Goal: Information Seeking & Learning: Learn about a topic

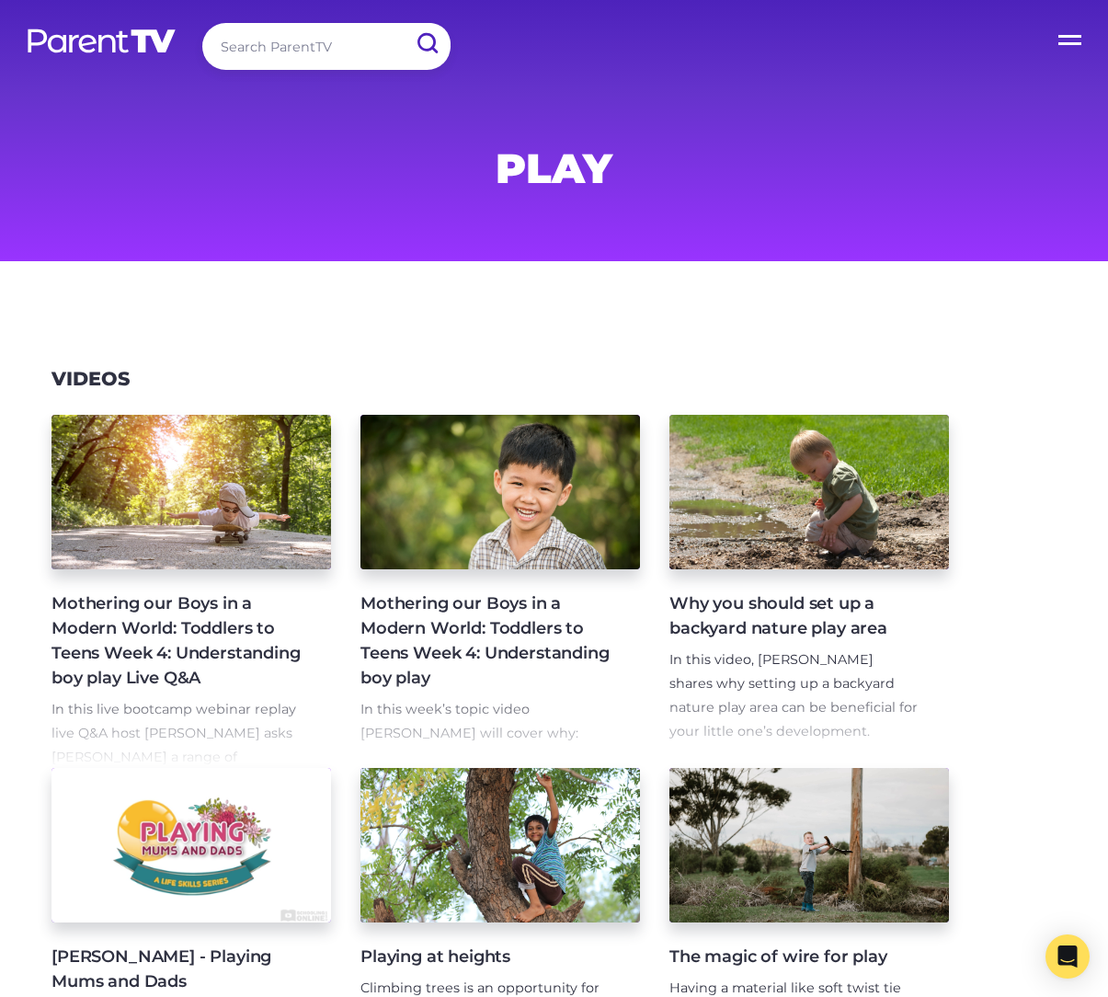
click at [319, 45] on input "search" at bounding box center [326, 46] width 248 height 47
type input "play"
click at [403, 23] on input "submit" at bounding box center [427, 43] width 48 height 41
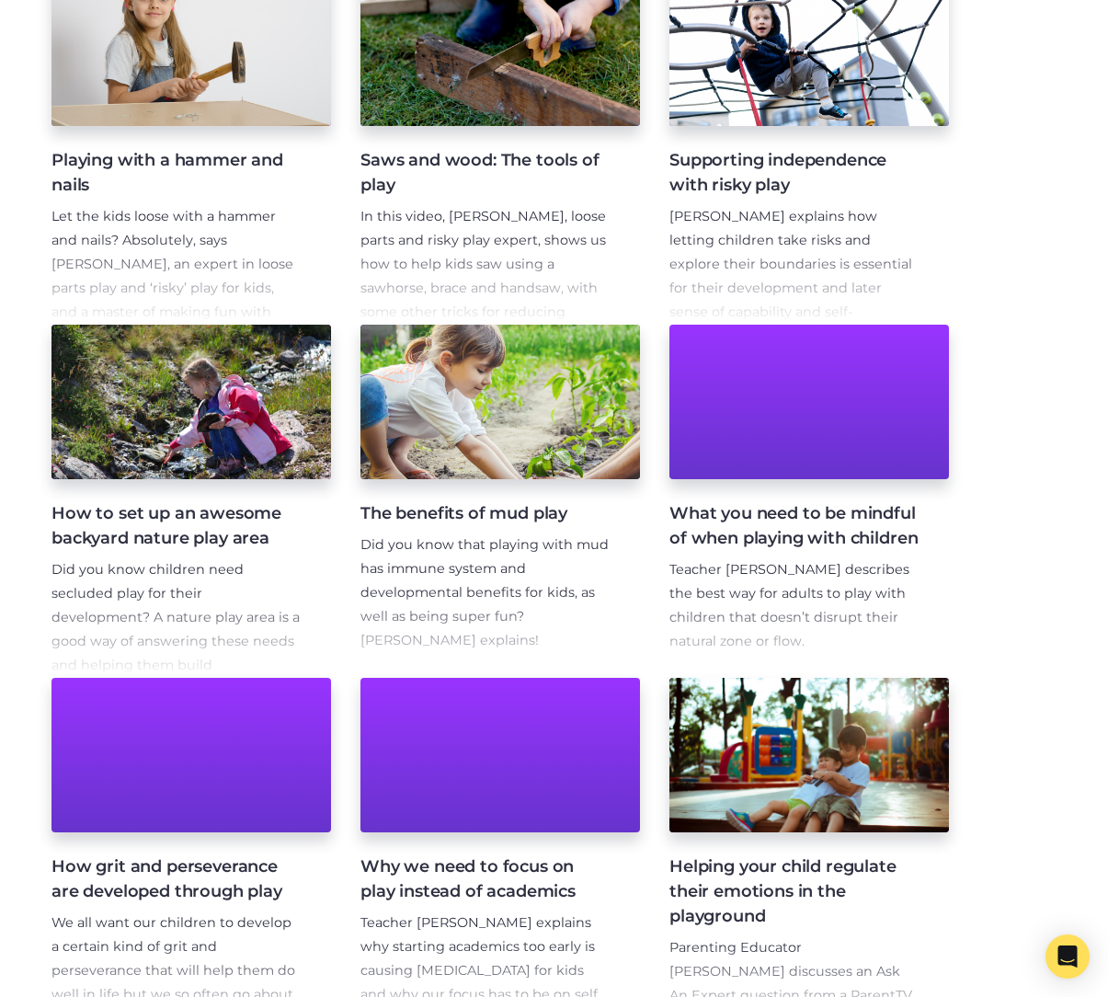
scroll to position [1366, 0]
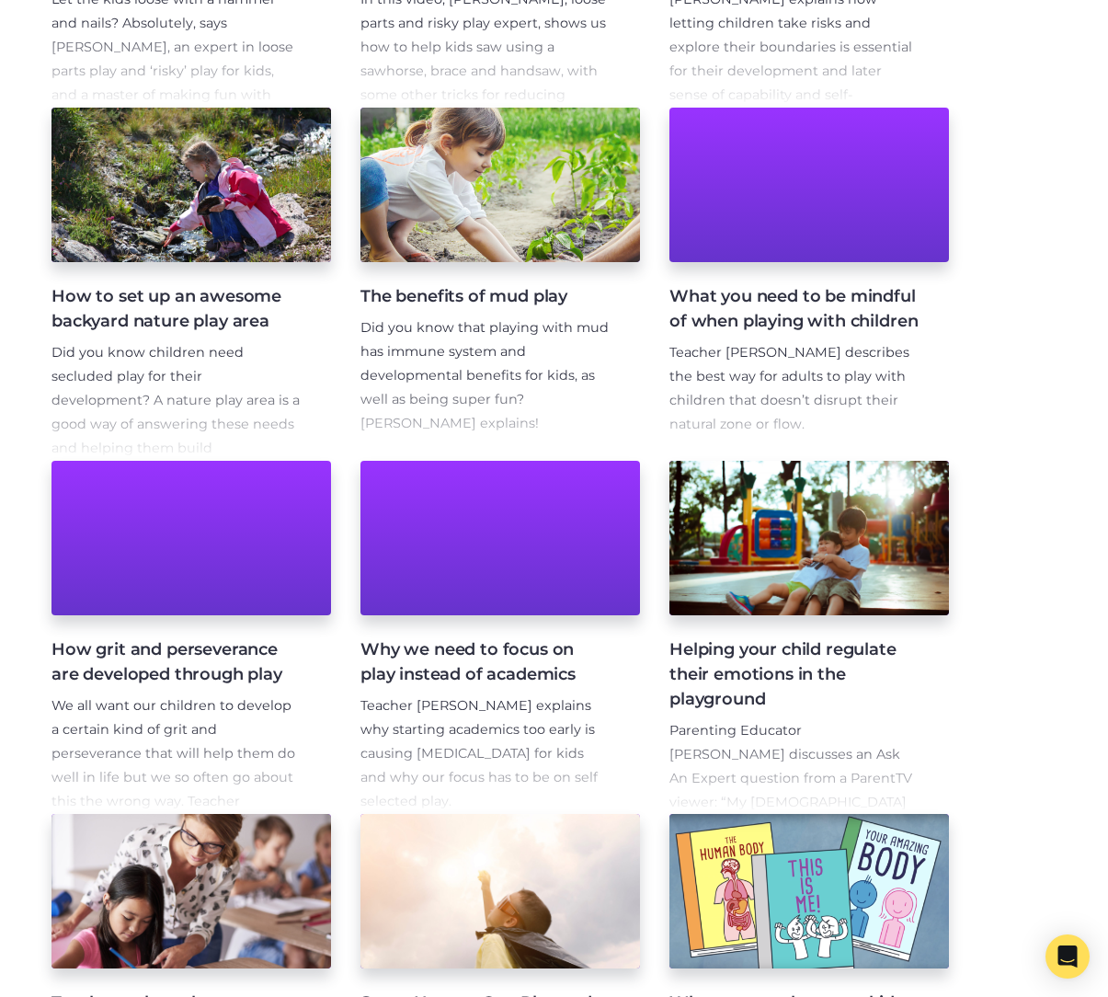
click at [846, 393] on span "Teacher Tom describes the best way for adults to play with children that doesn’…" at bounding box center [789, 388] width 240 height 88
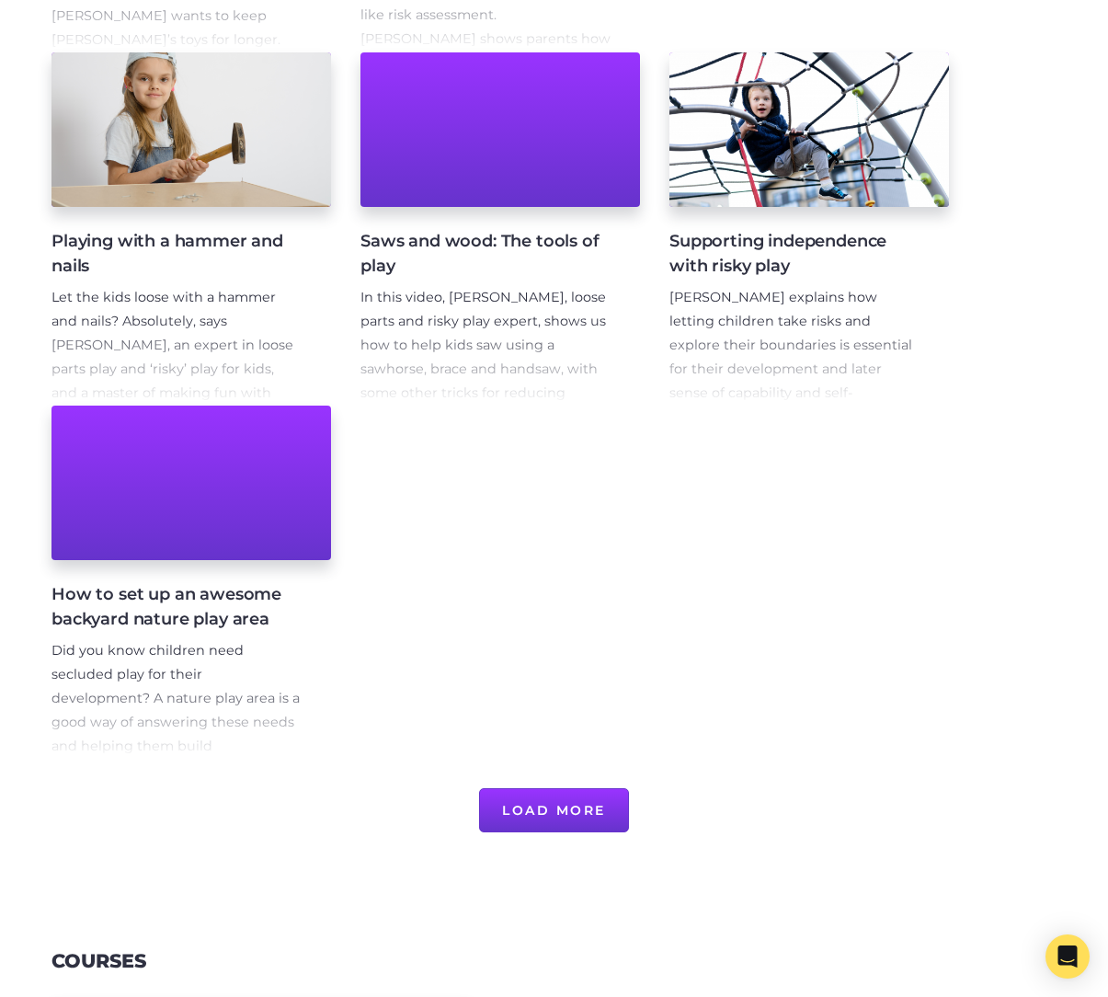
scroll to position [1078, 0]
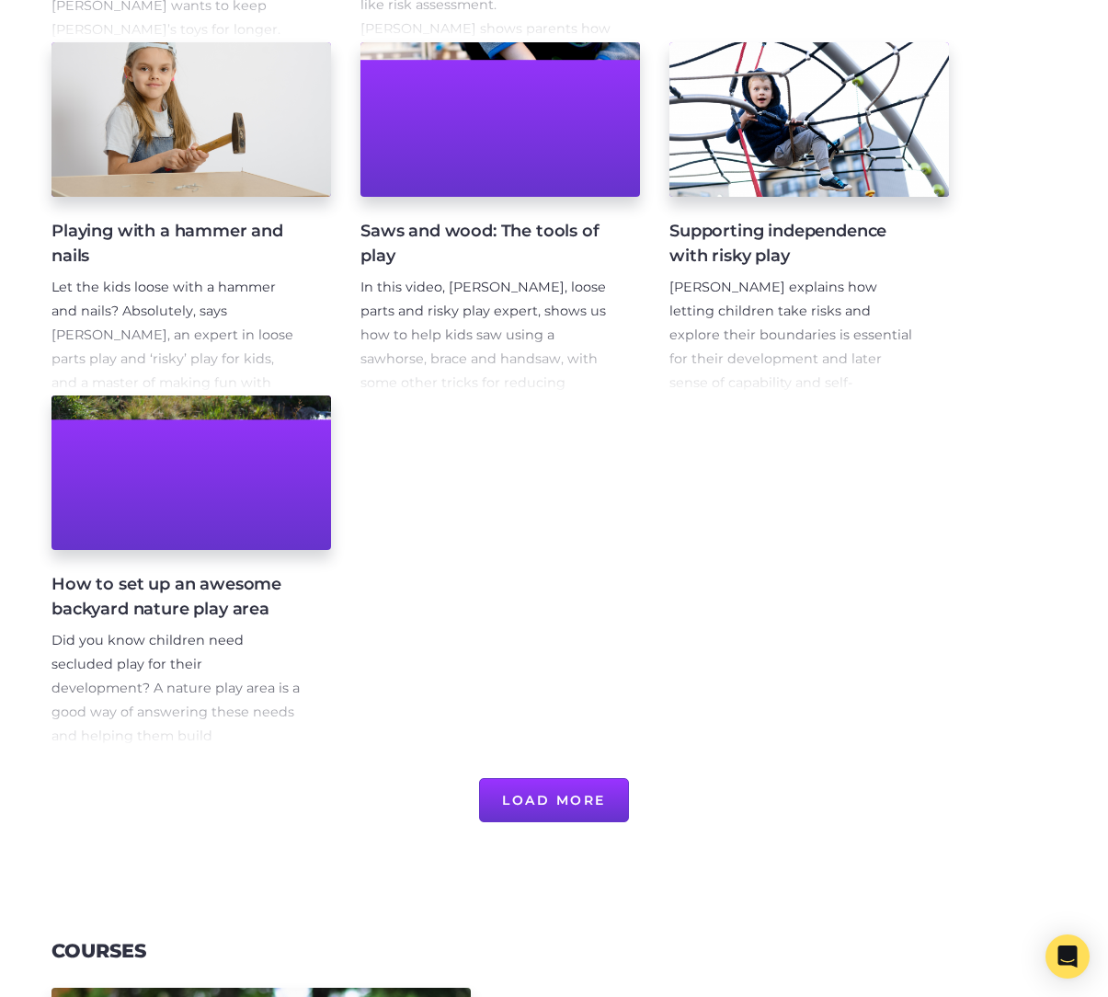
click at [599, 798] on button "Load More" at bounding box center [554, 800] width 150 height 44
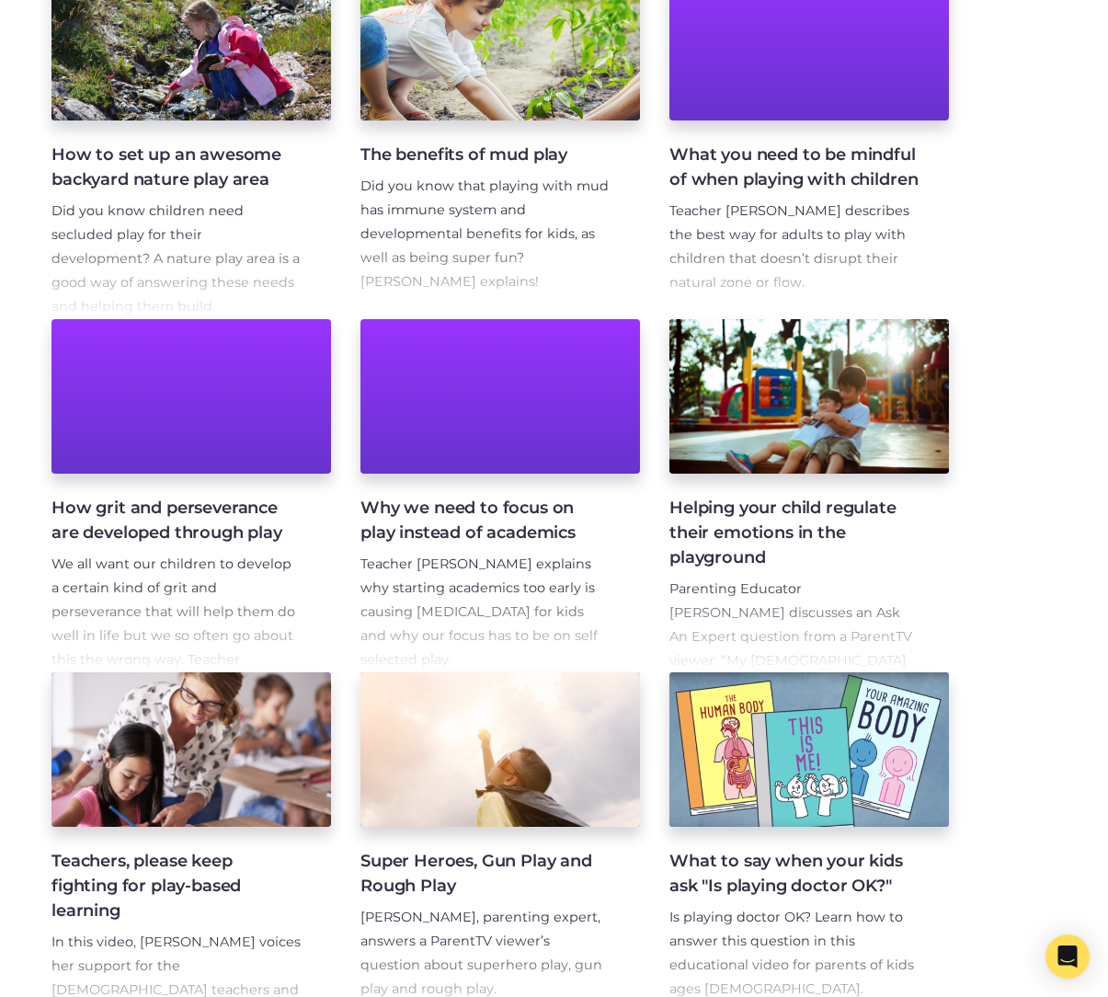
scroll to position [1509, 0]
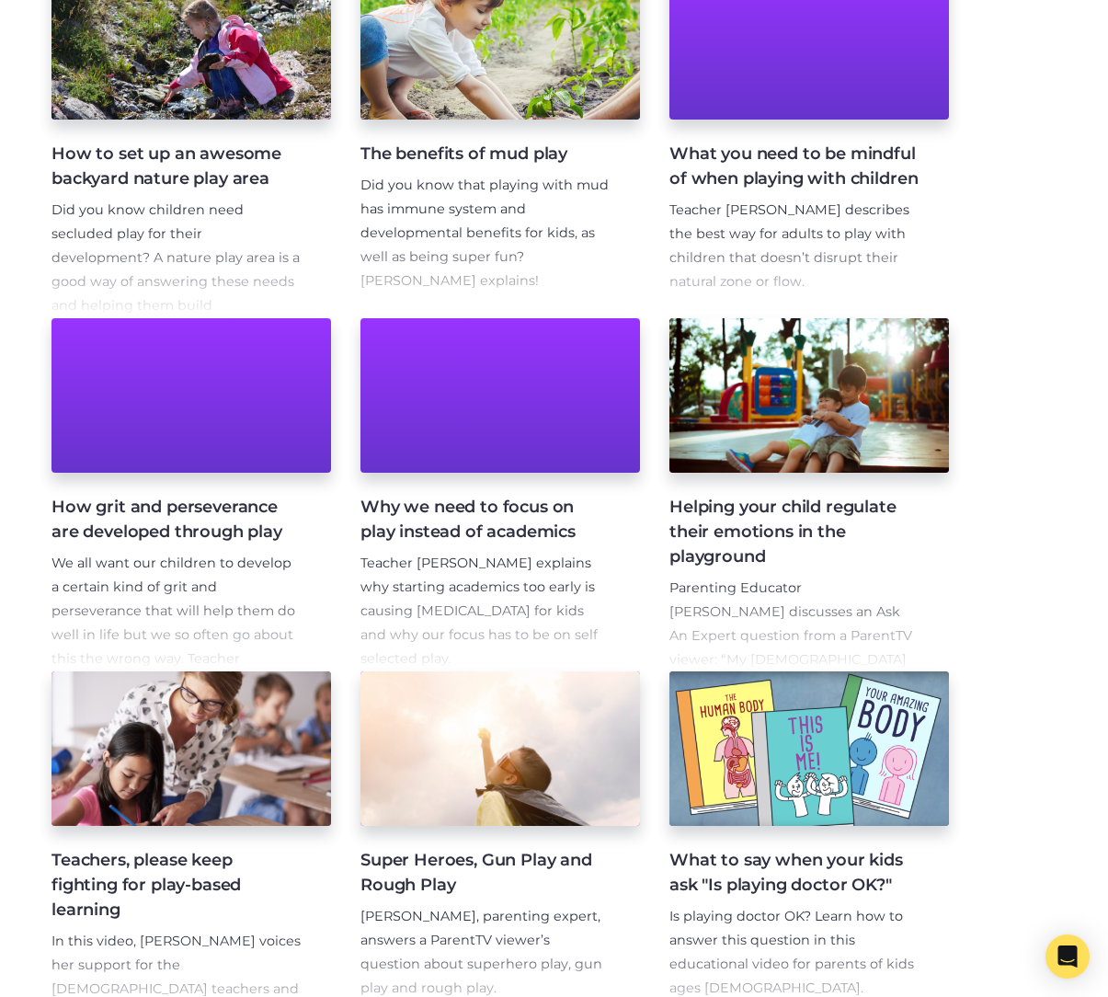
click at [517, 156] on h4 "The benefits of mud play" at bounding box center [485, 154] width 250 height 25
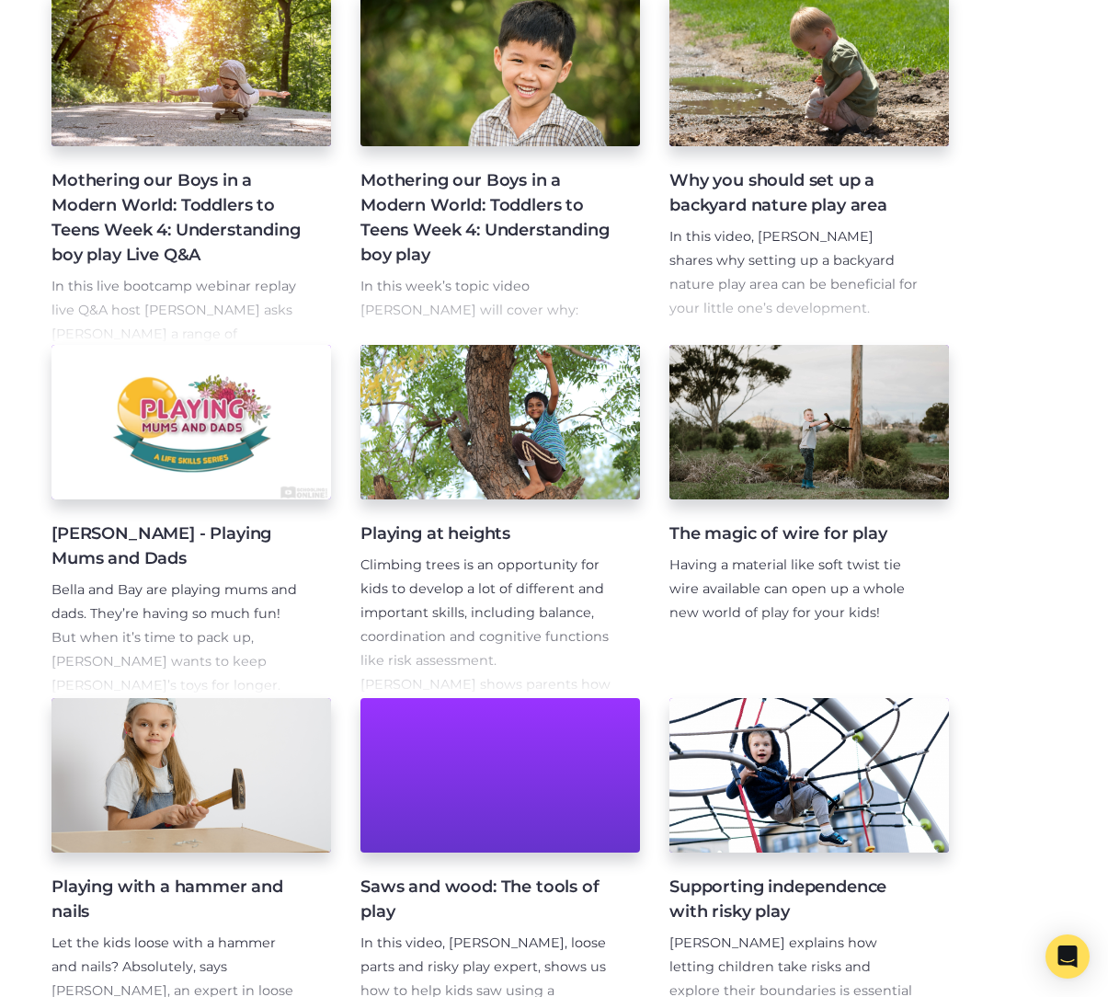
scroll to position [902, 0]
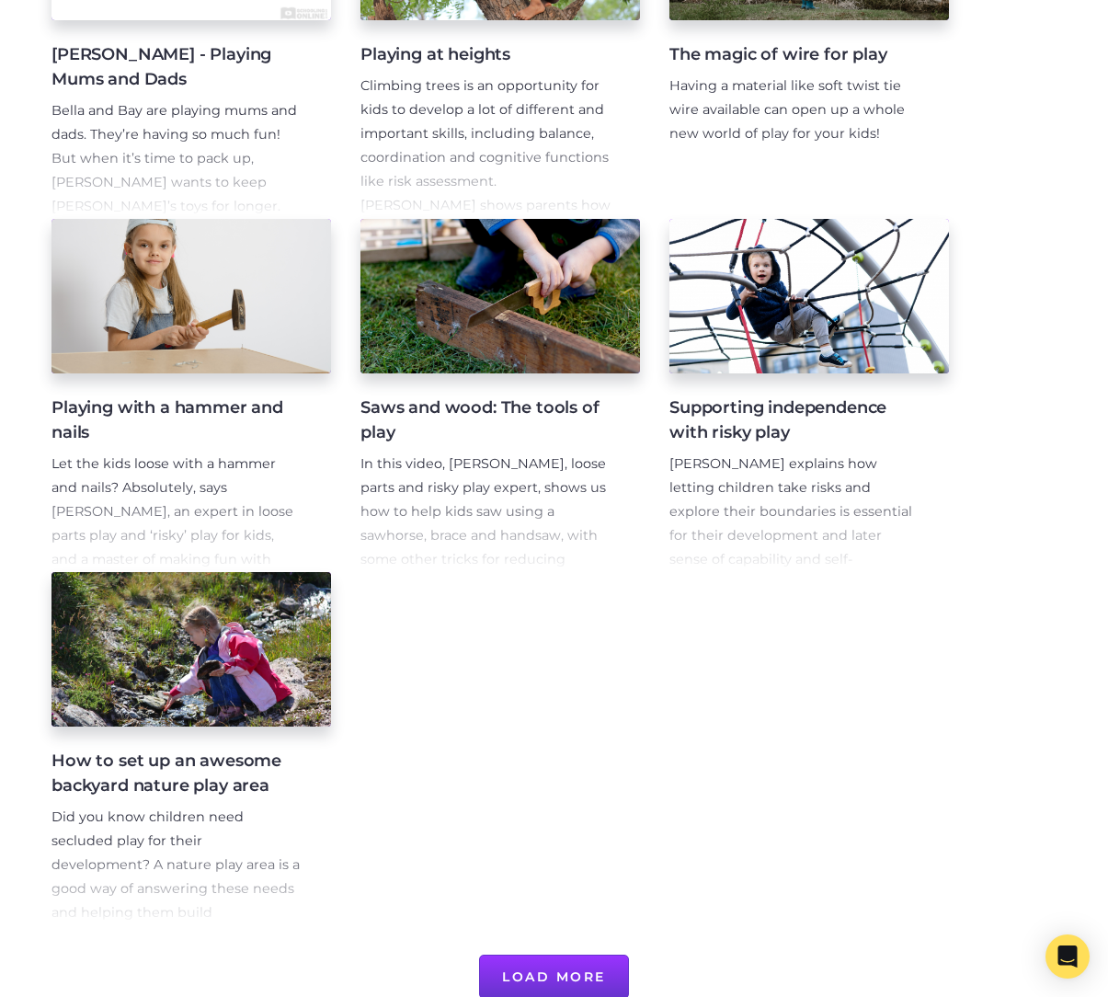
click at [545, 972] on button "Load More" at bounding box center [554, 976] width 150 height 44
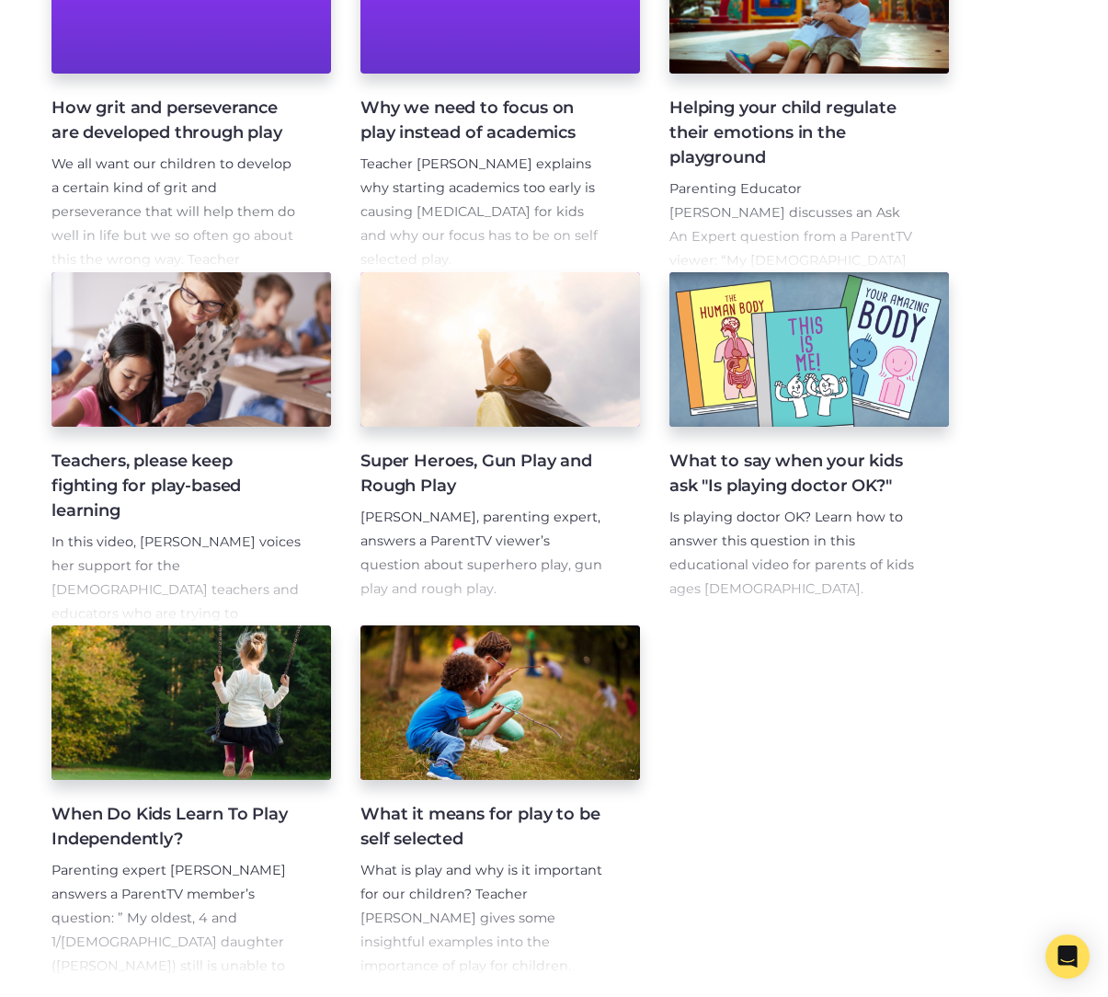
scroll to position [2027, 0]
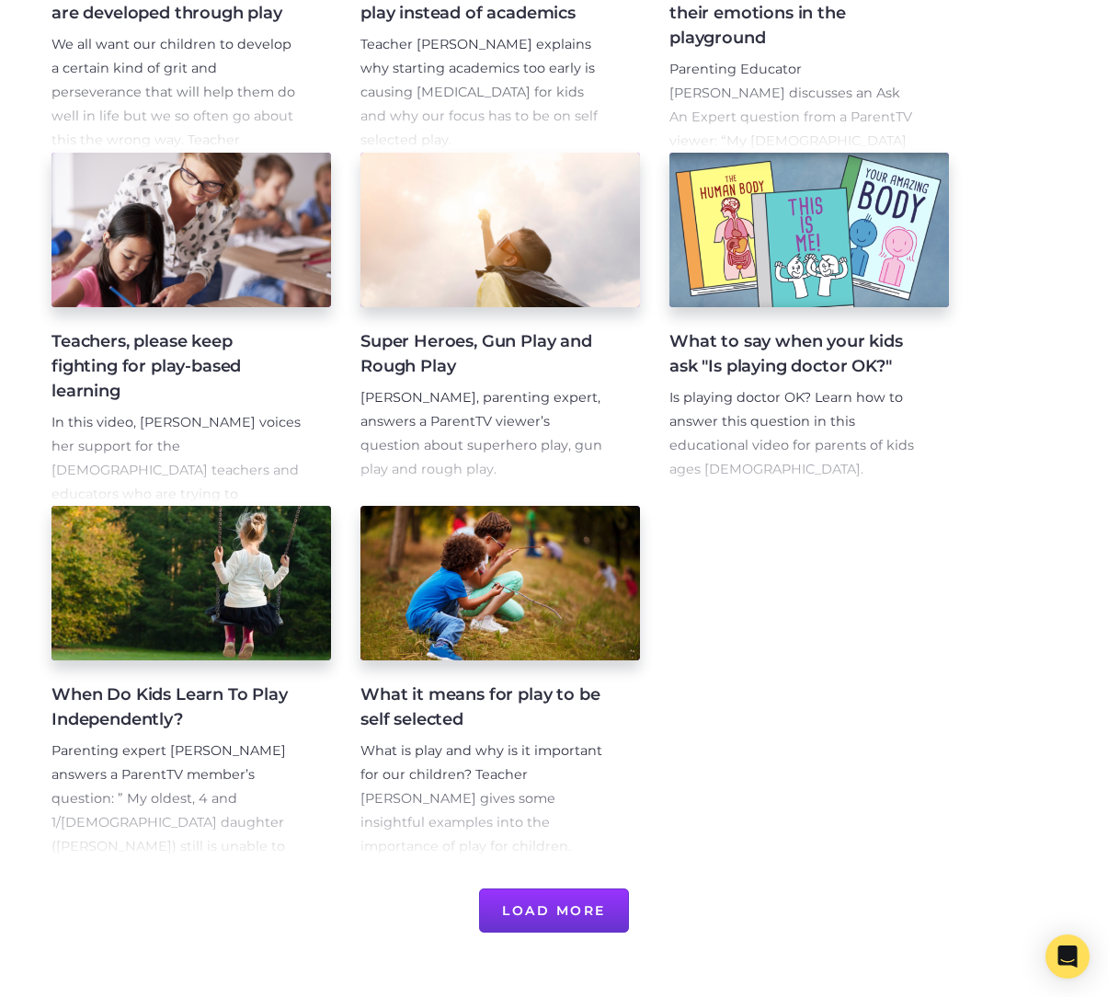
click at [577, 913] on button "Load More" at bounding box center [554, 910] width 150 height 44
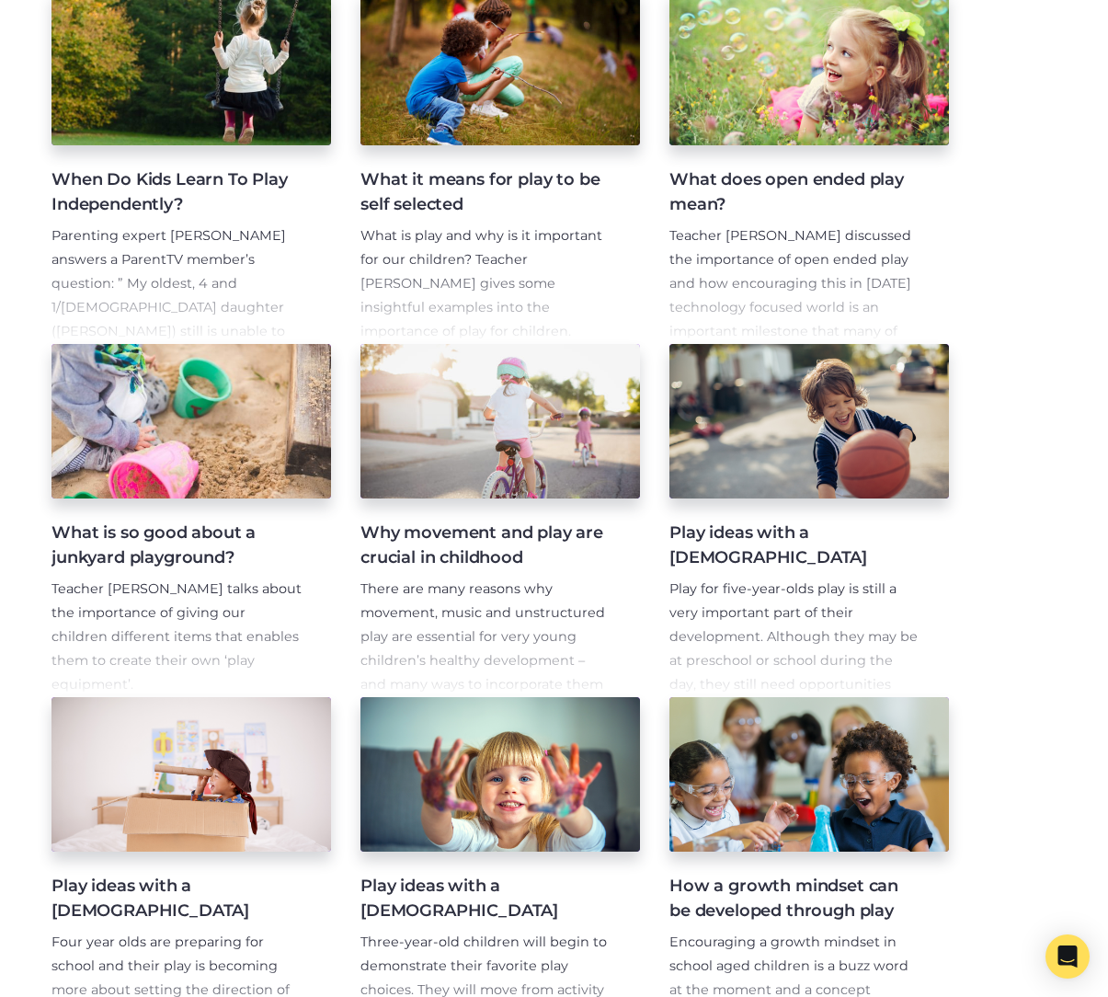
scroll to position [2672, 0]
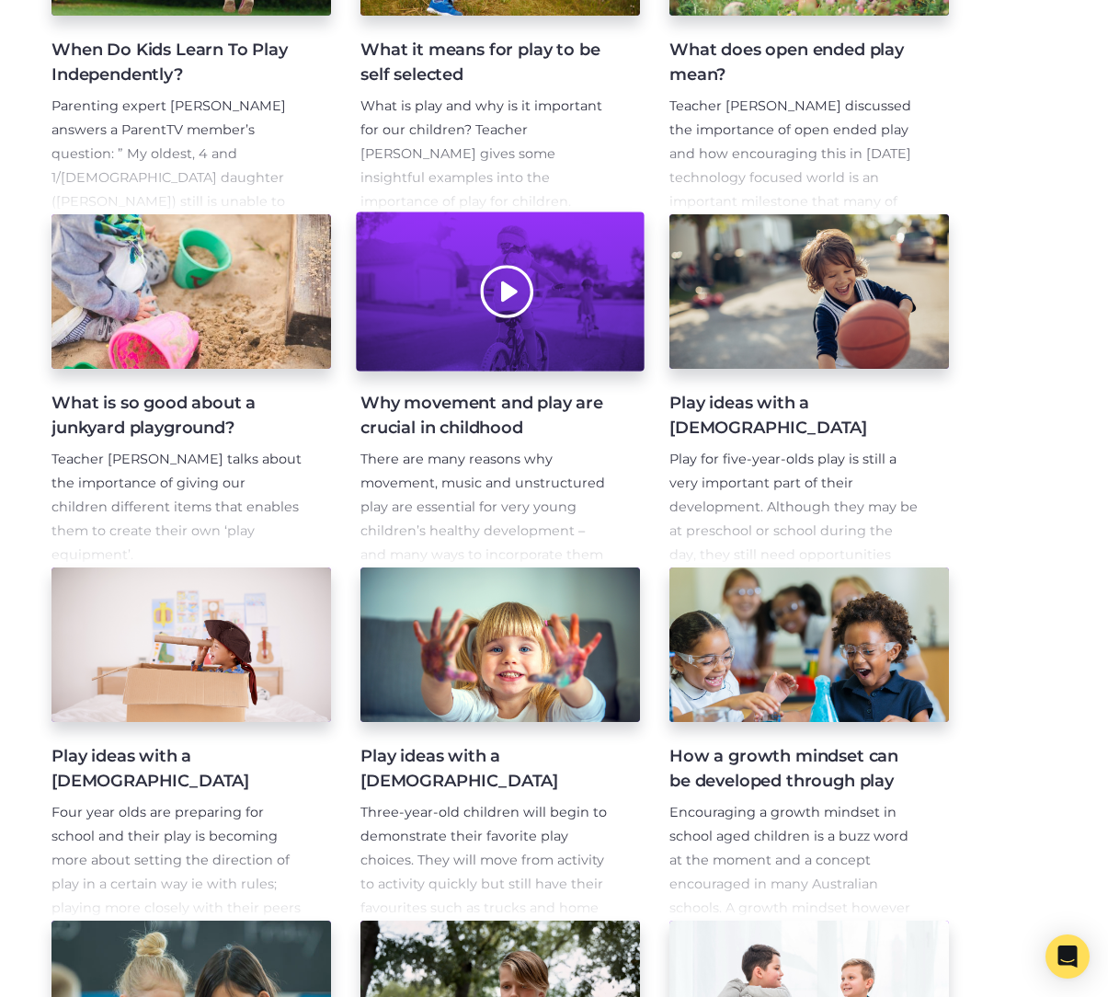
click at [565, 317] on div at bounding box center [500, 291] width 288 height 159
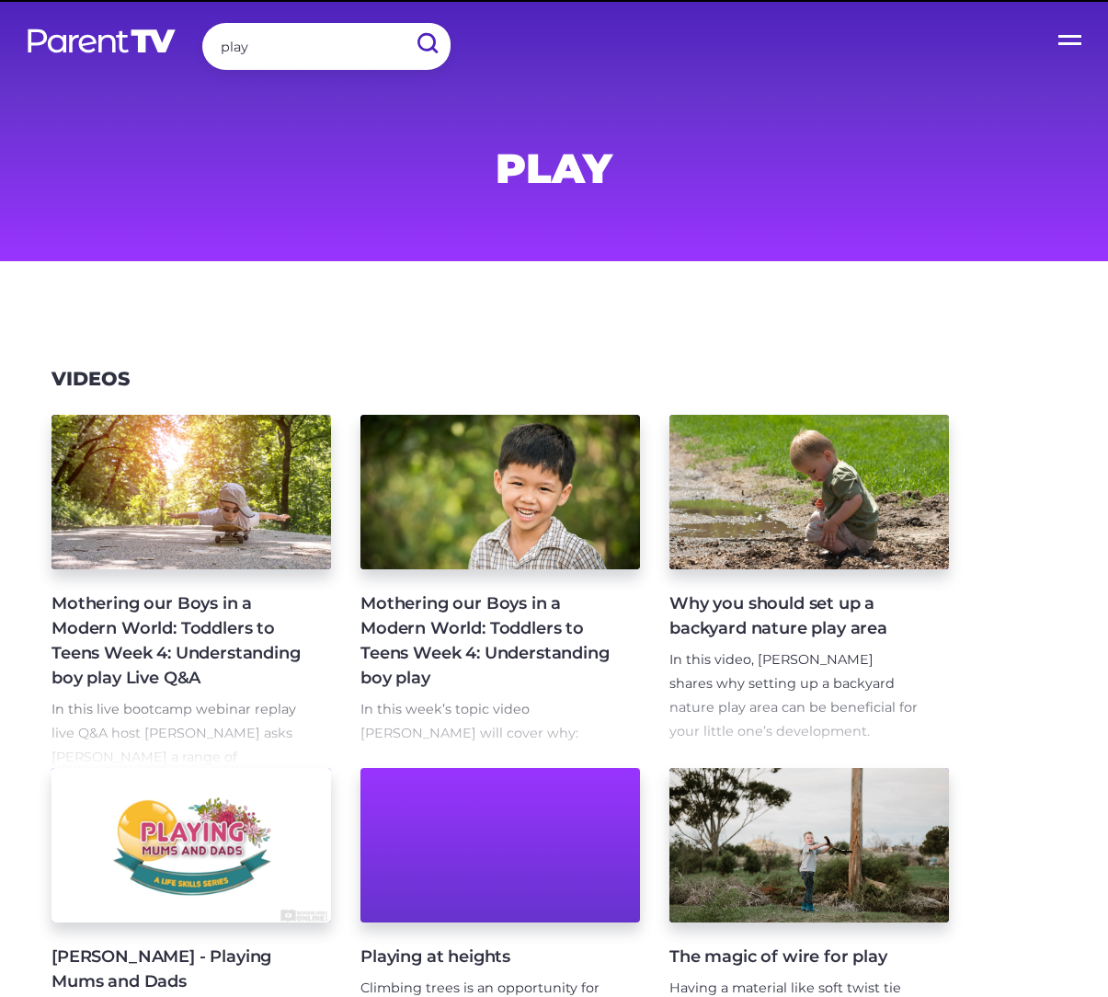
scroll to position [1813, 0]
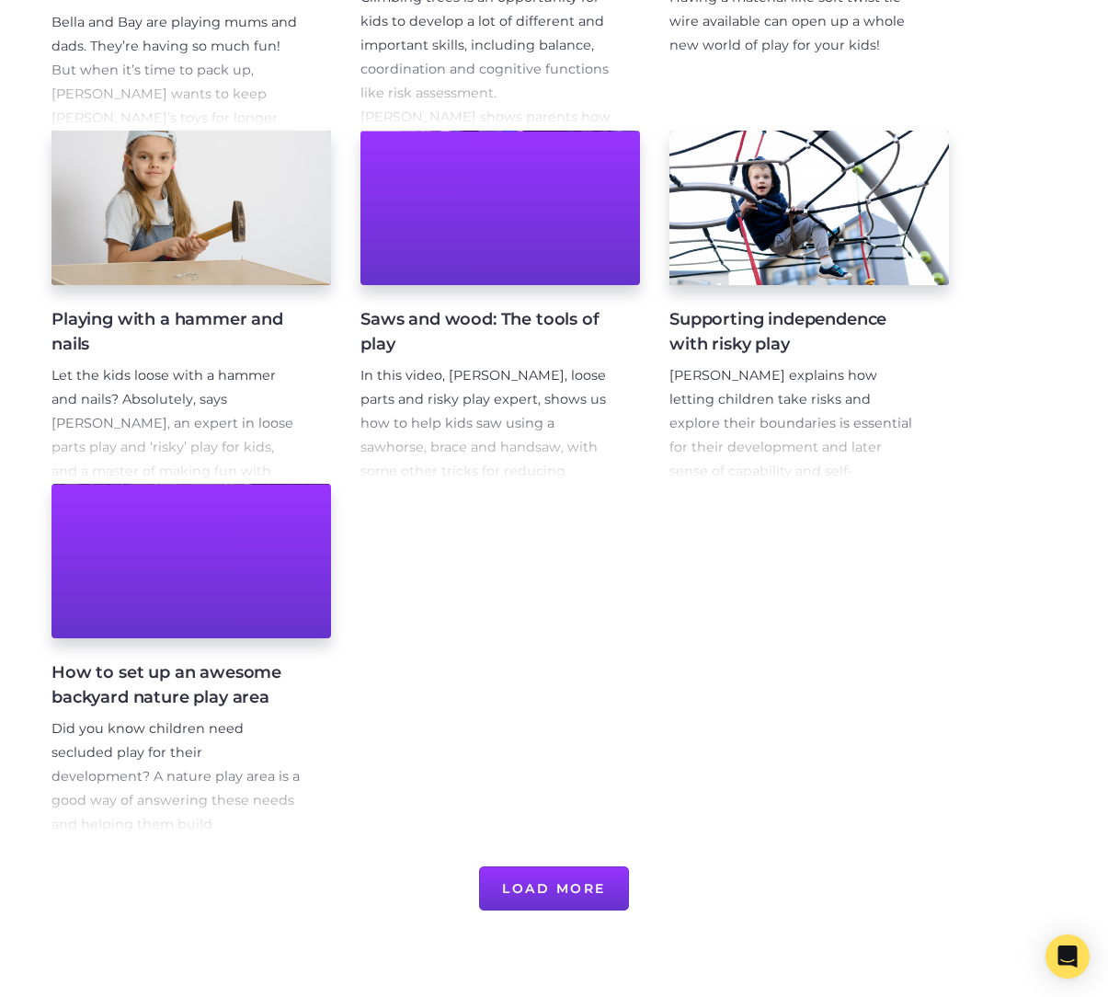
scroll to position [989, 0]
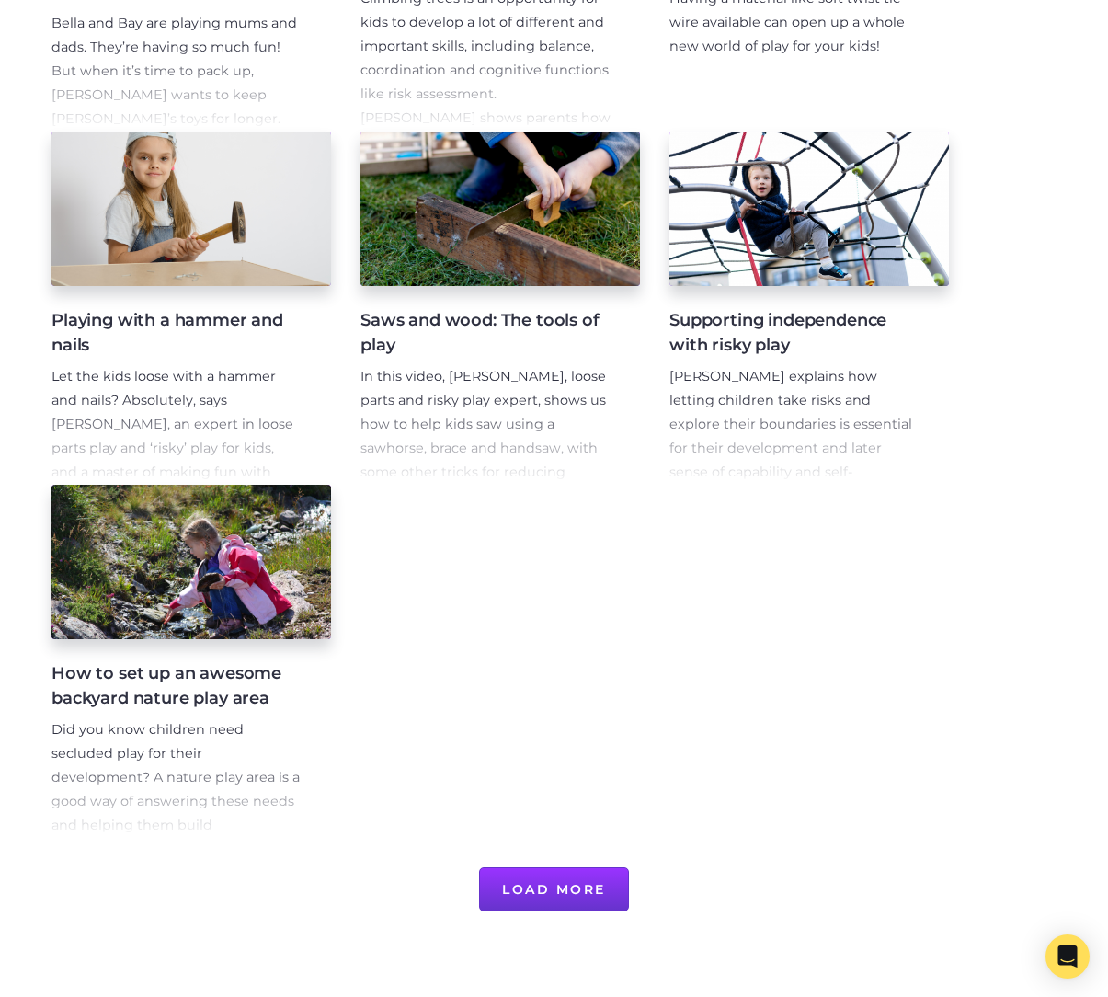
click at [552, 884] on button "Load More" at bounding box center [554, 889] width 150 height 44
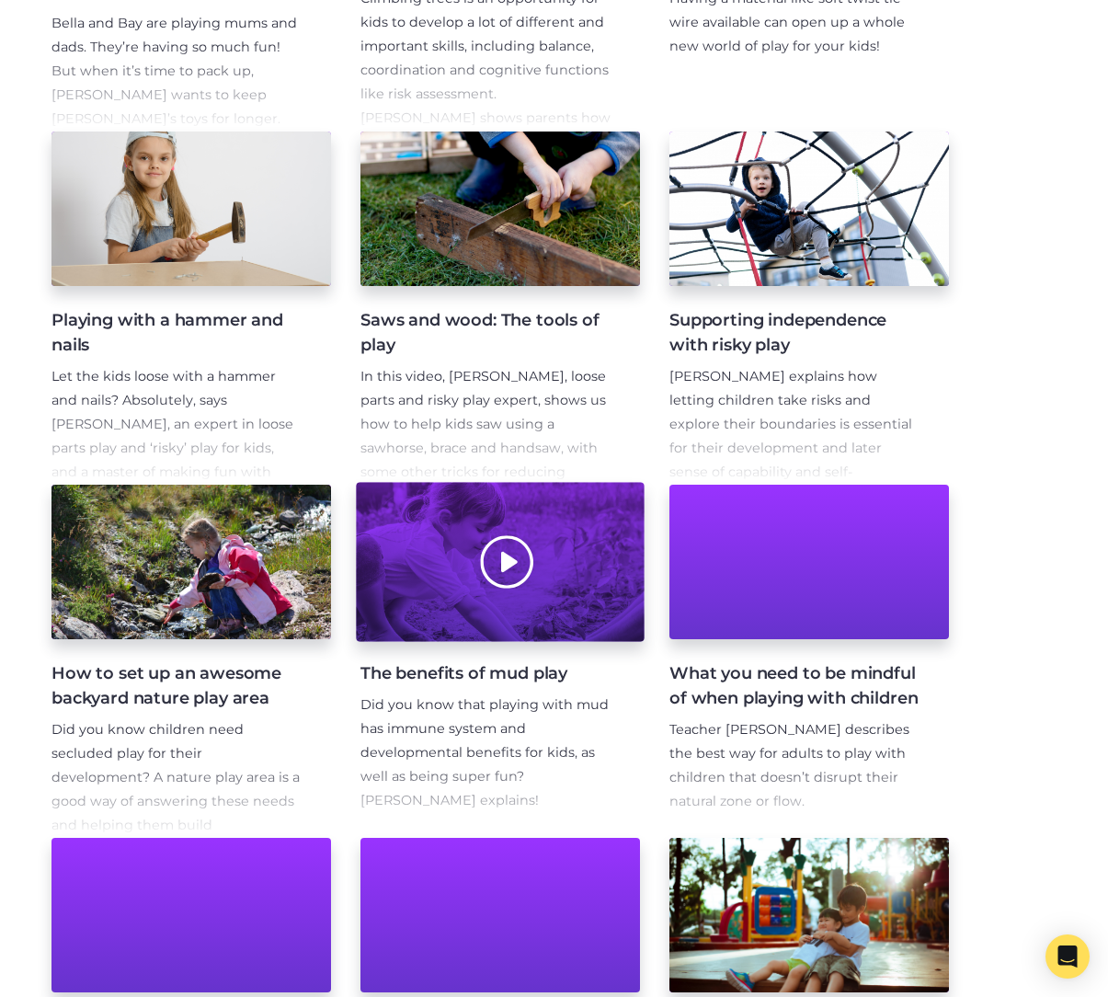
click at [576, 531] on div at bounding box center [500, 562] width 288 height 159
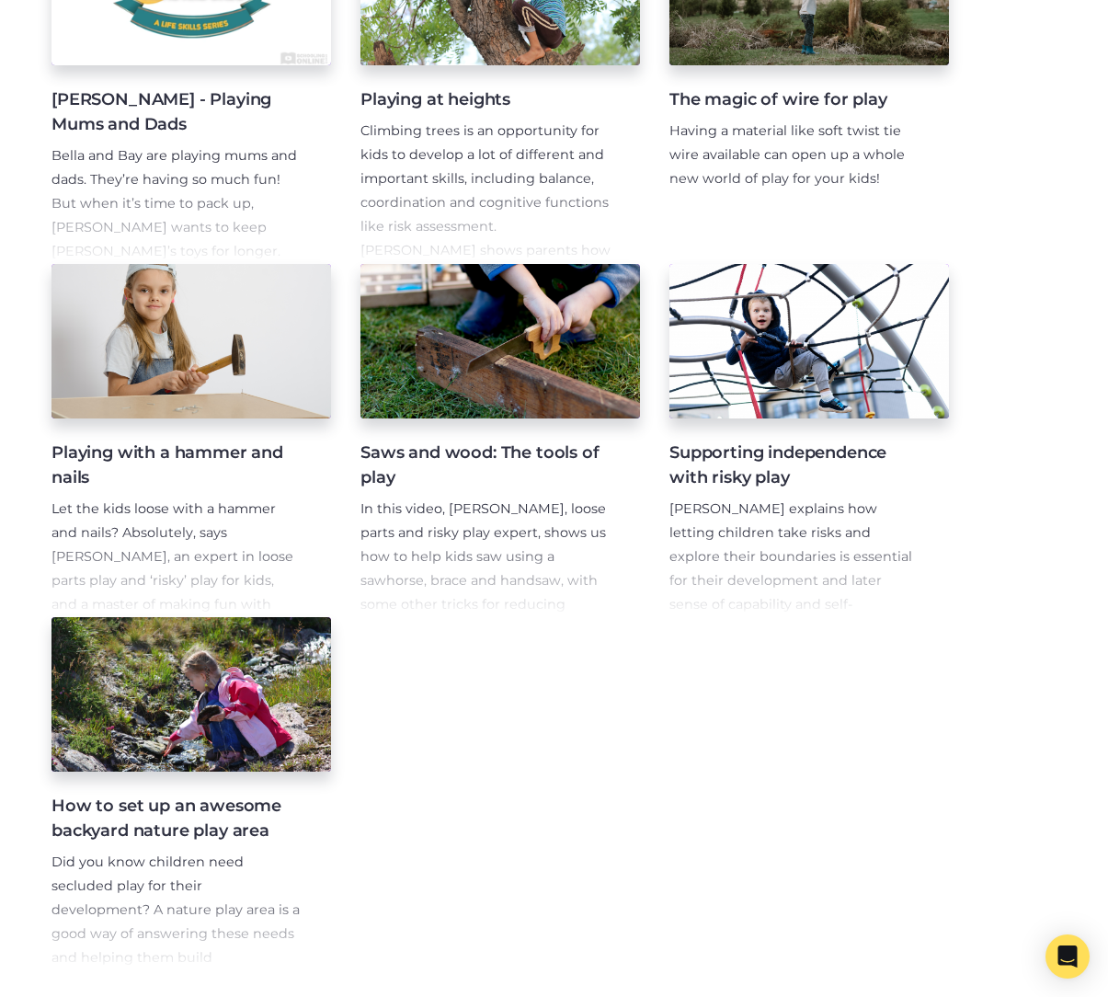
scroll to position [977, 0]
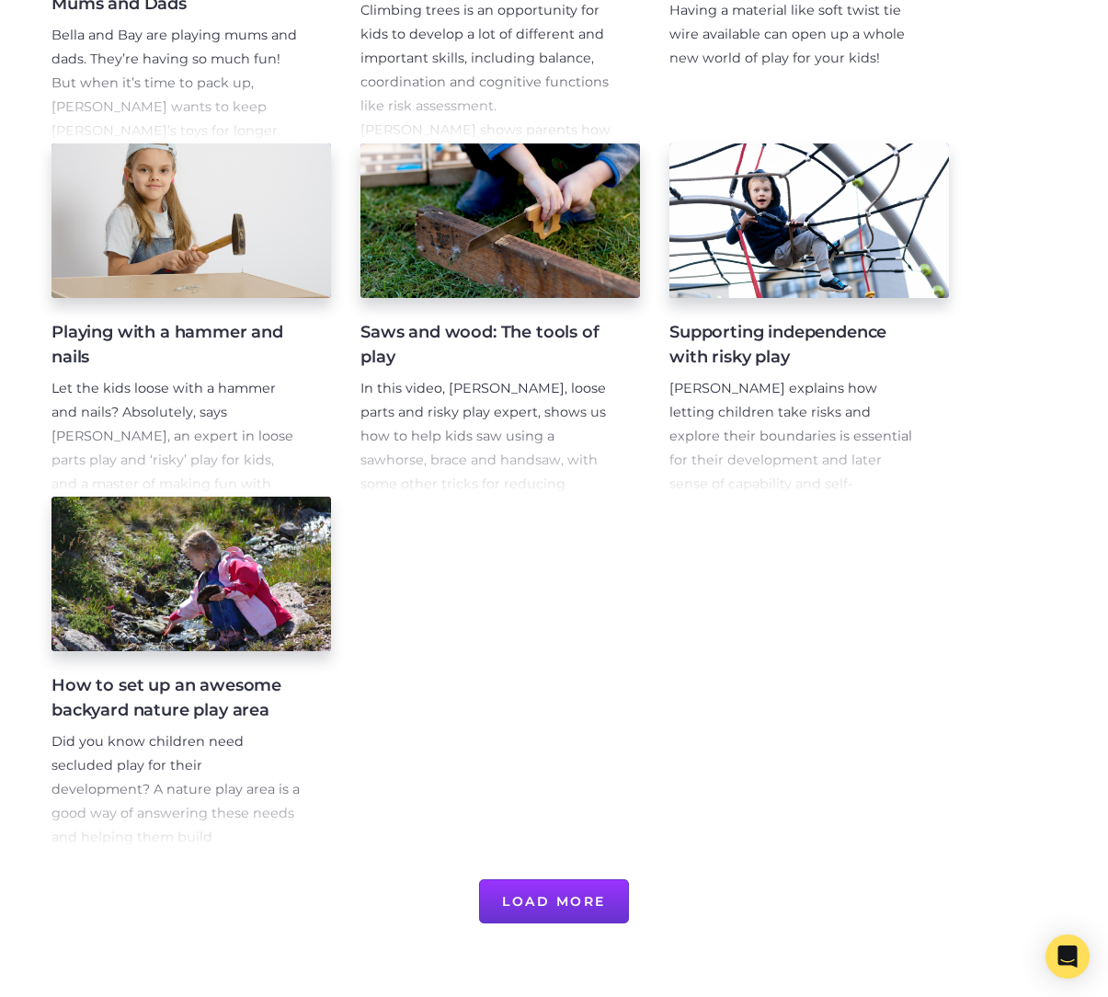
click at [550, 895] on button "Load More" at bounding box center [554, 901] width 150 height 44
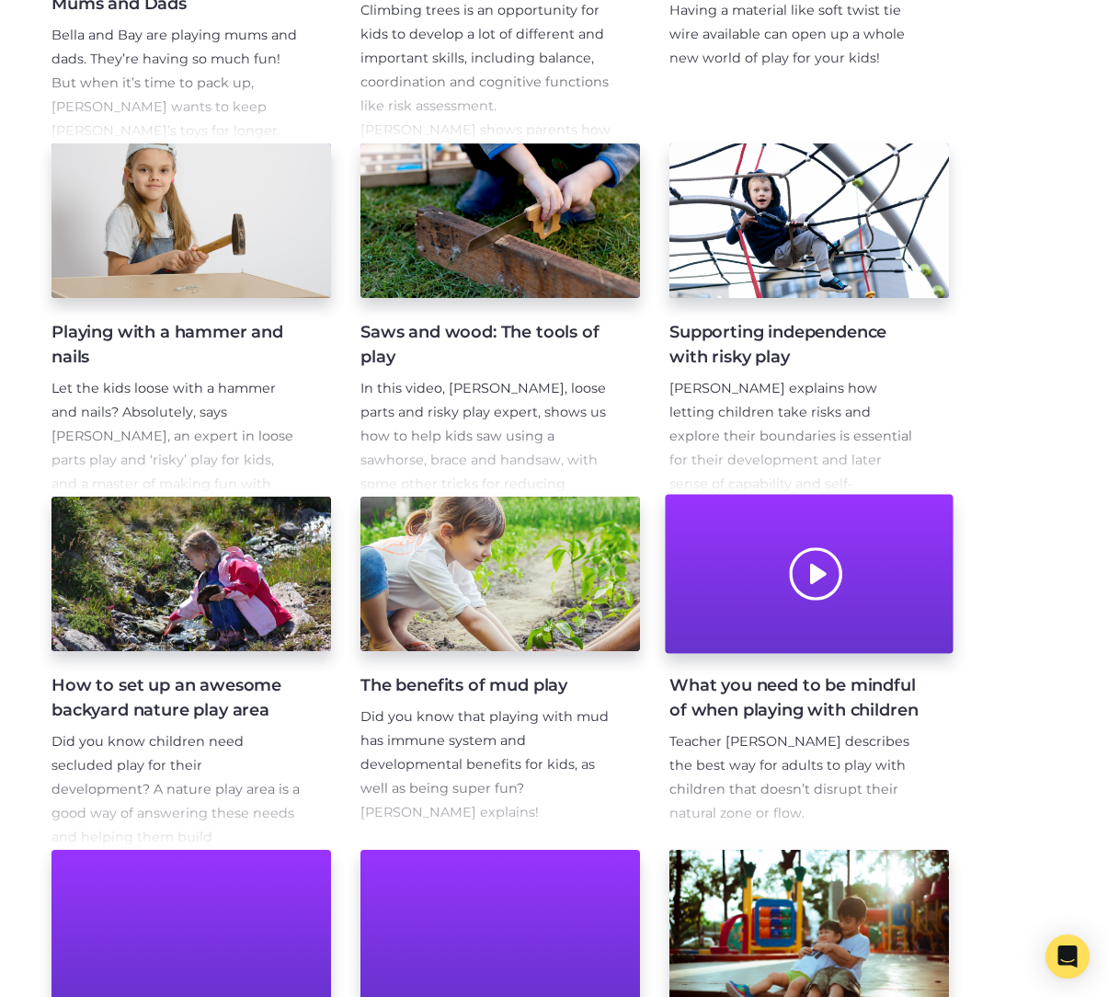
click at [886, 578] on div at bounding box center [809, 574] width 288 height 159
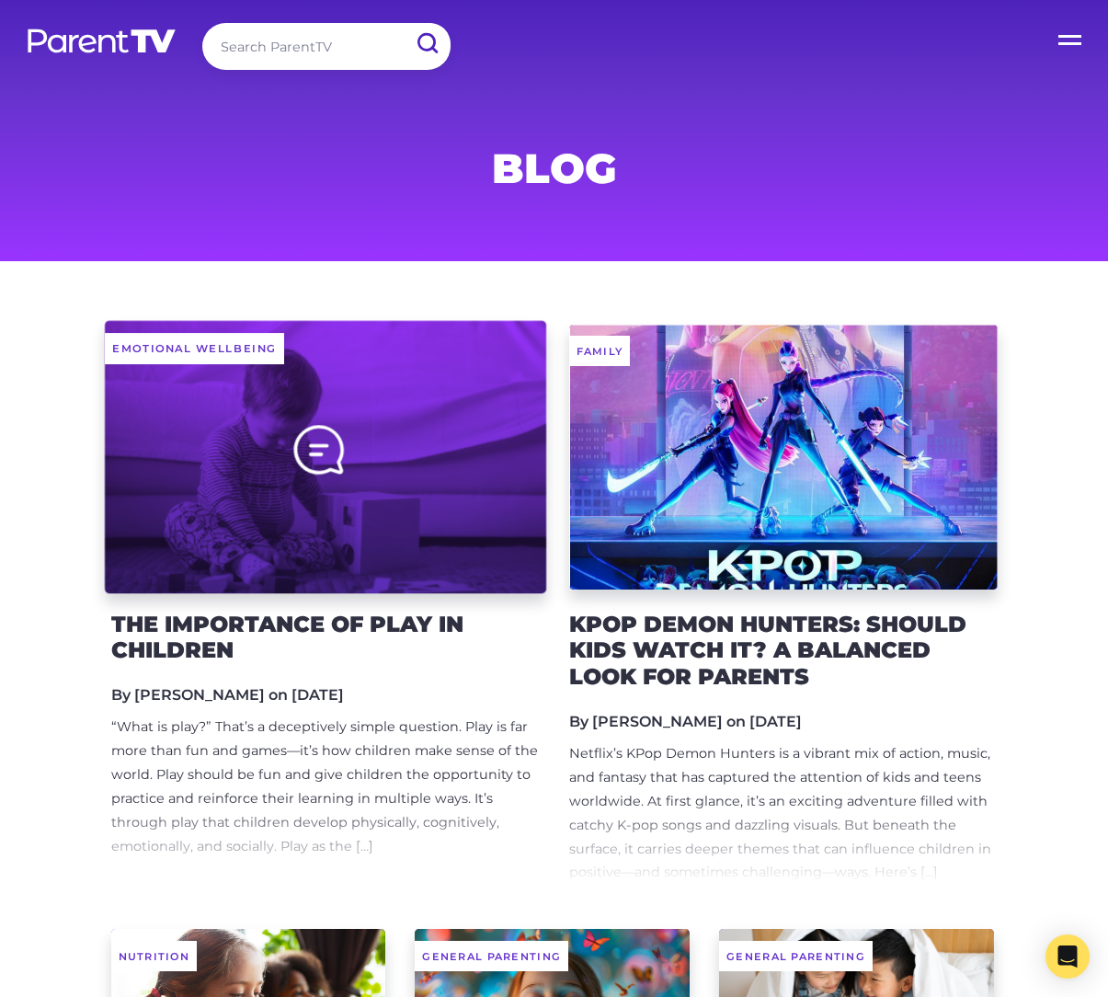
click at [388, 511] on div at bounding box center [325, 456] width 441 height 273
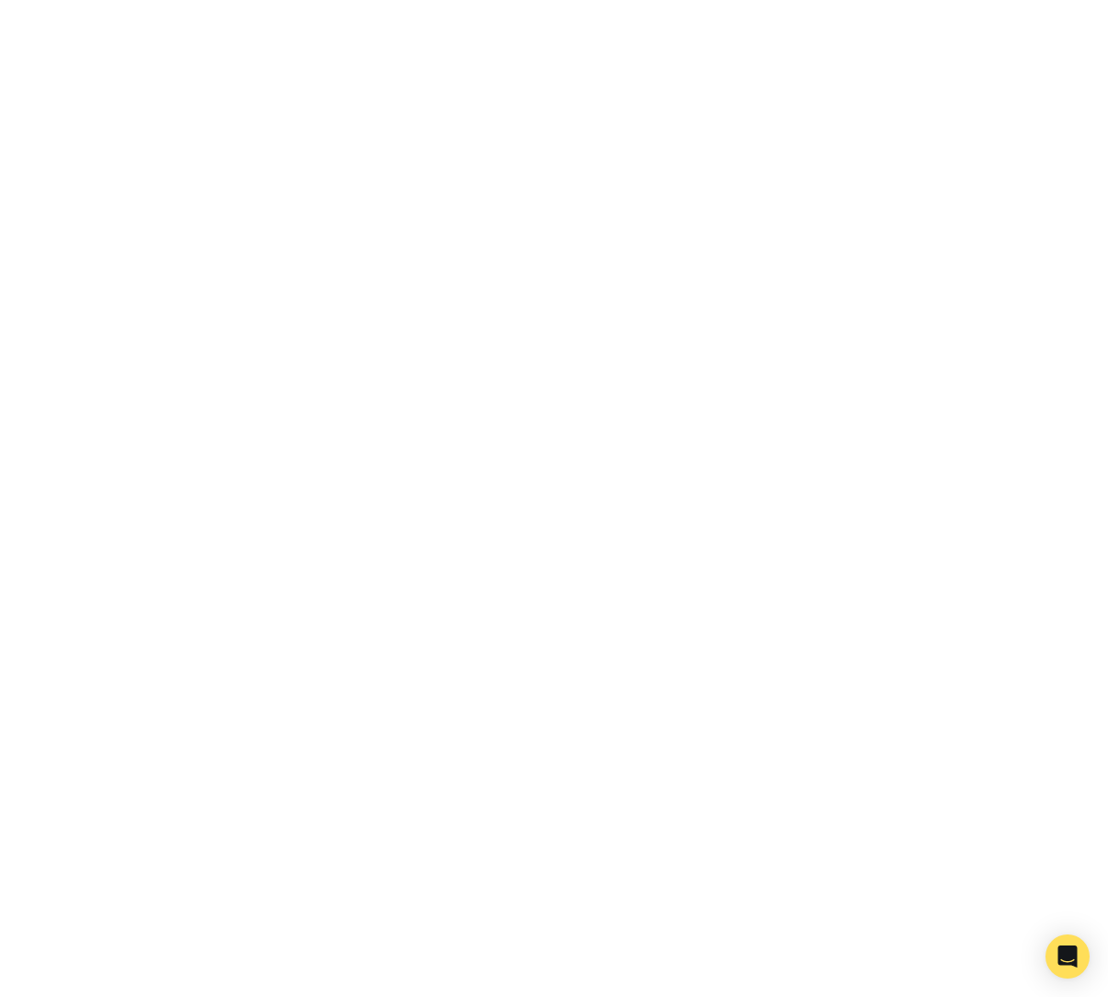
scroll to position [1794, 0]
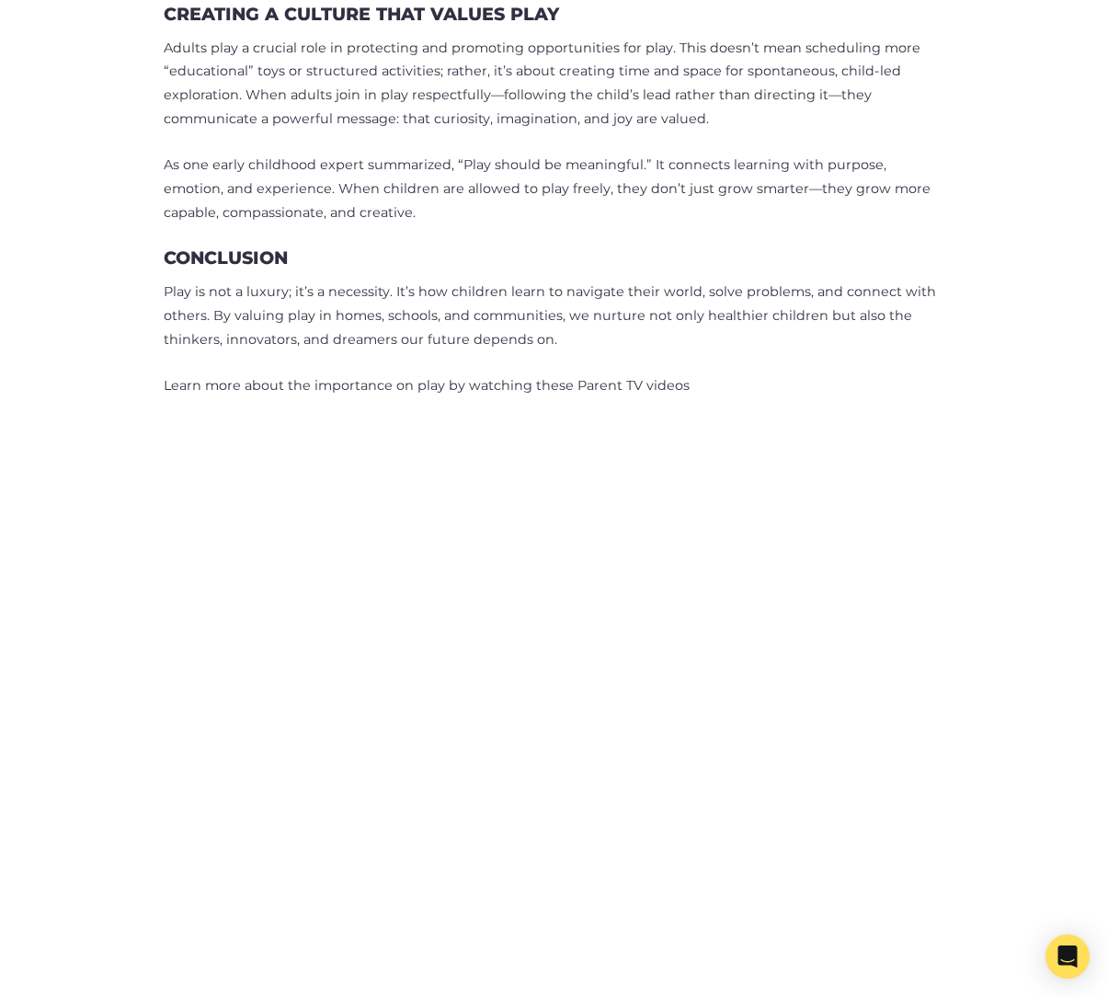
click at [599, 599] on img at bounding box center [554, 774] width 708 height 708
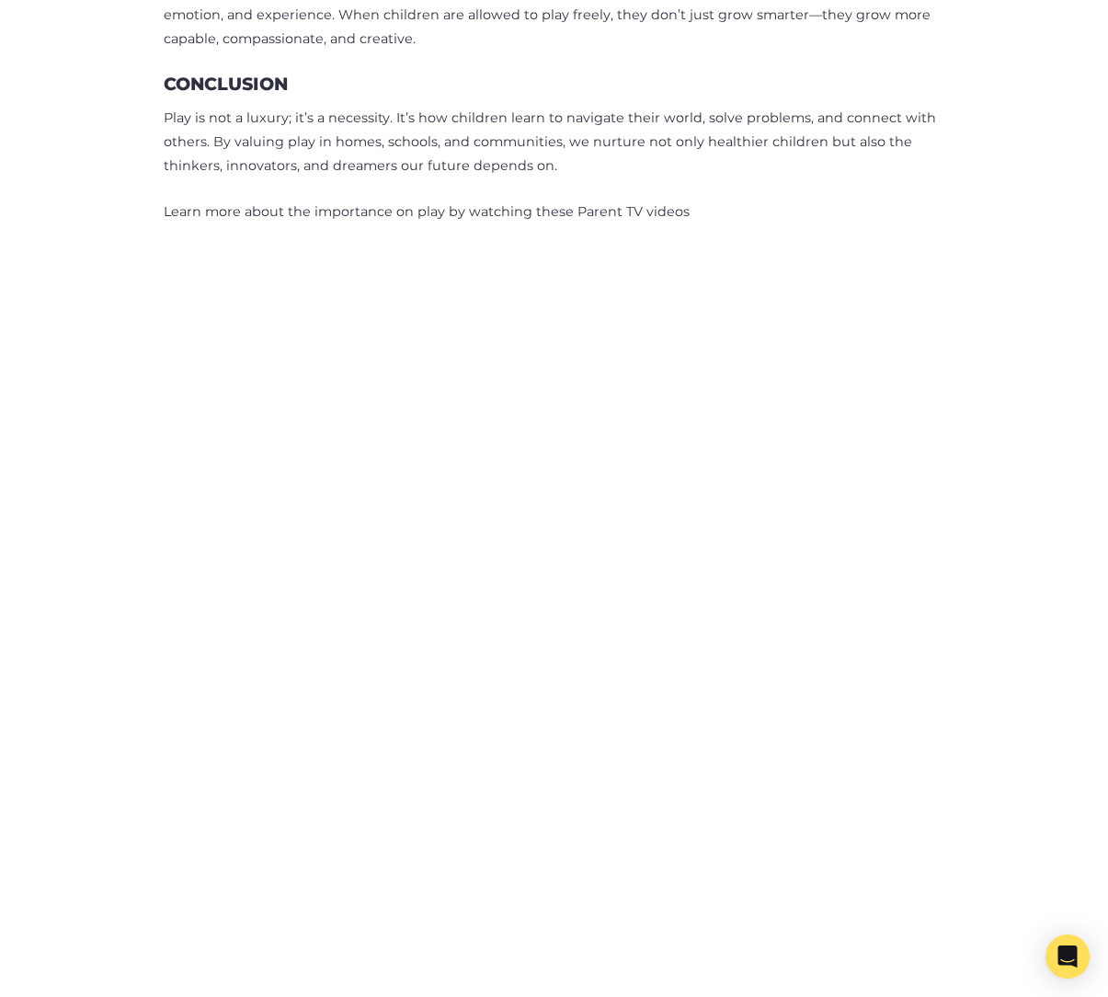
scroll to position [2243, 0]
